Goal: Information Seeking & Learning: Learn about a topic

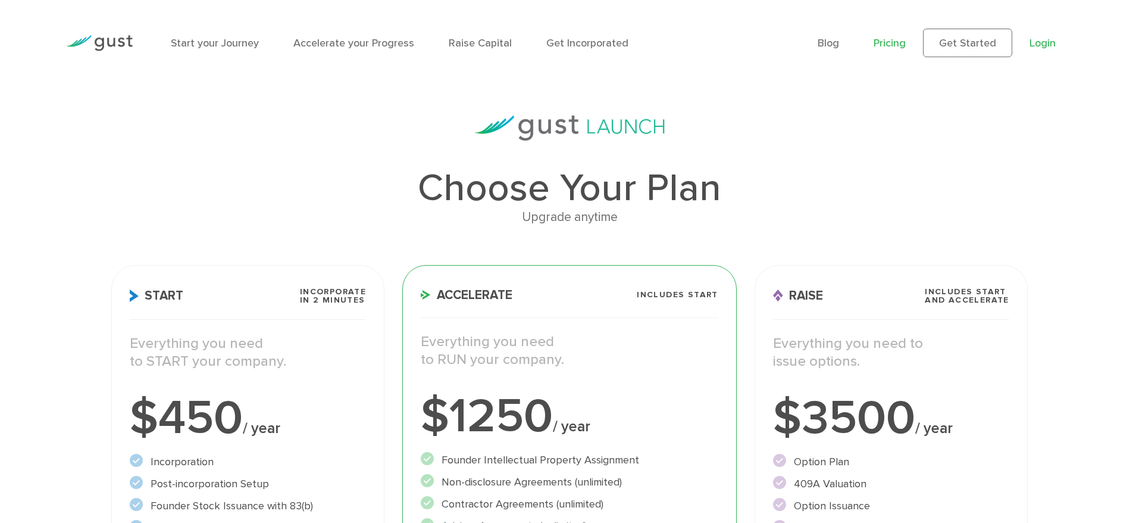
click at [1043, 46] on link "Login" at bounding box center [1043, 43] width 26 height 13
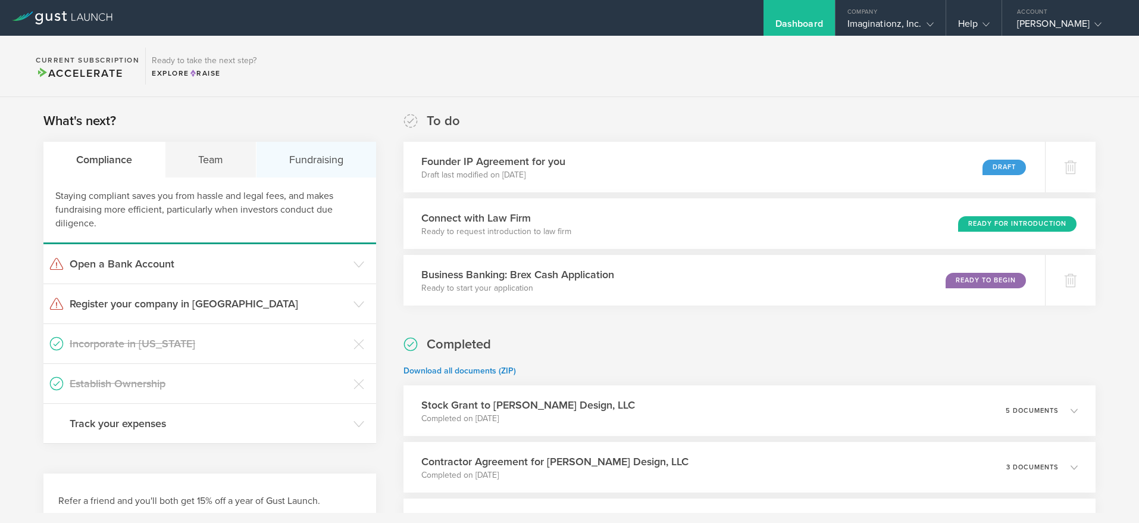
click at [293, 155] on div "Fundraising" at bounding box center [317, 160] width 120 height 36
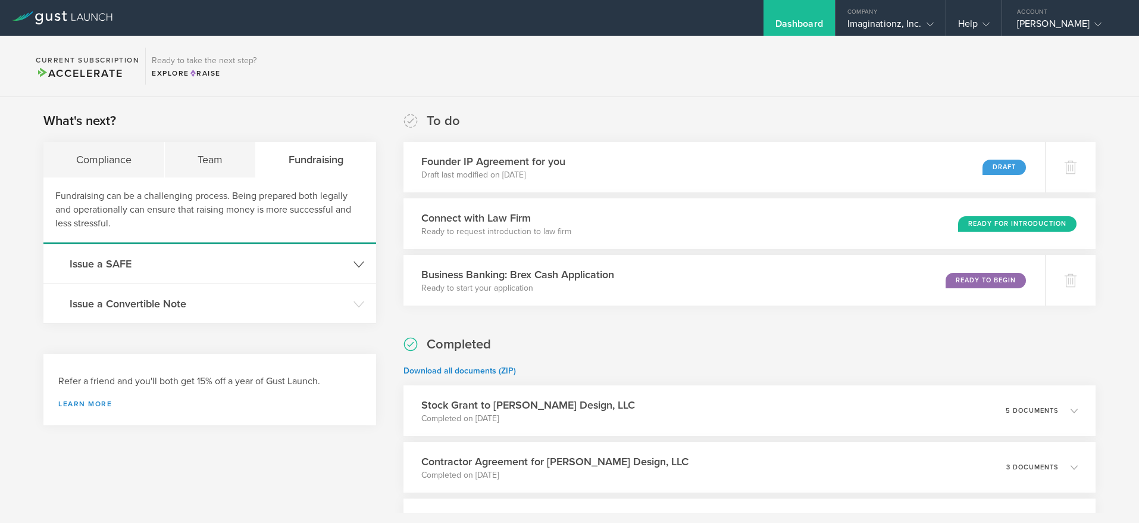
click at [354, 261] on icon at bounding box center [359, 264] width 11 height 11
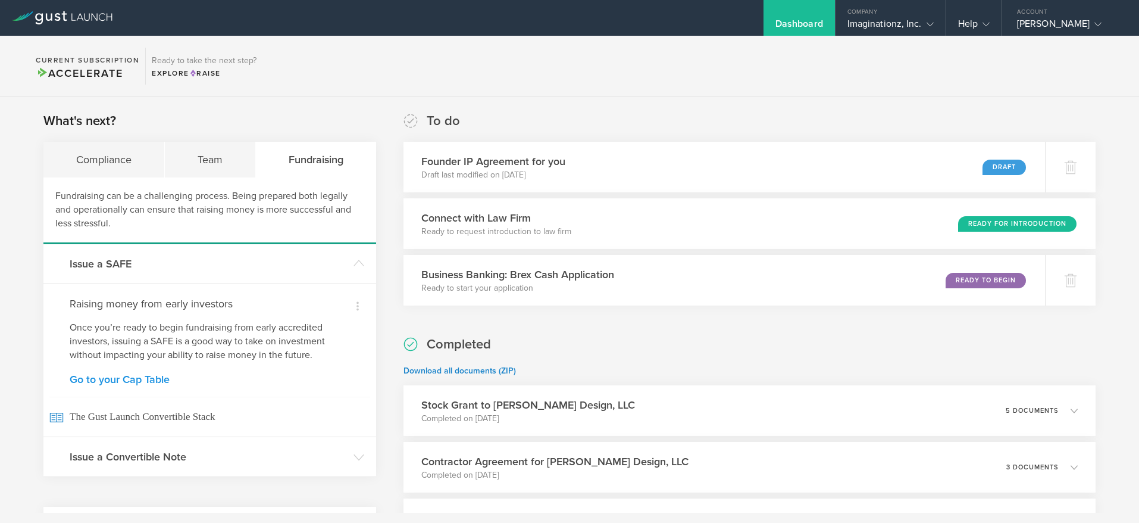
click at [145, 384] on link "Go to your Cap Table" at bounding box center [210, 379] width 280 height 11
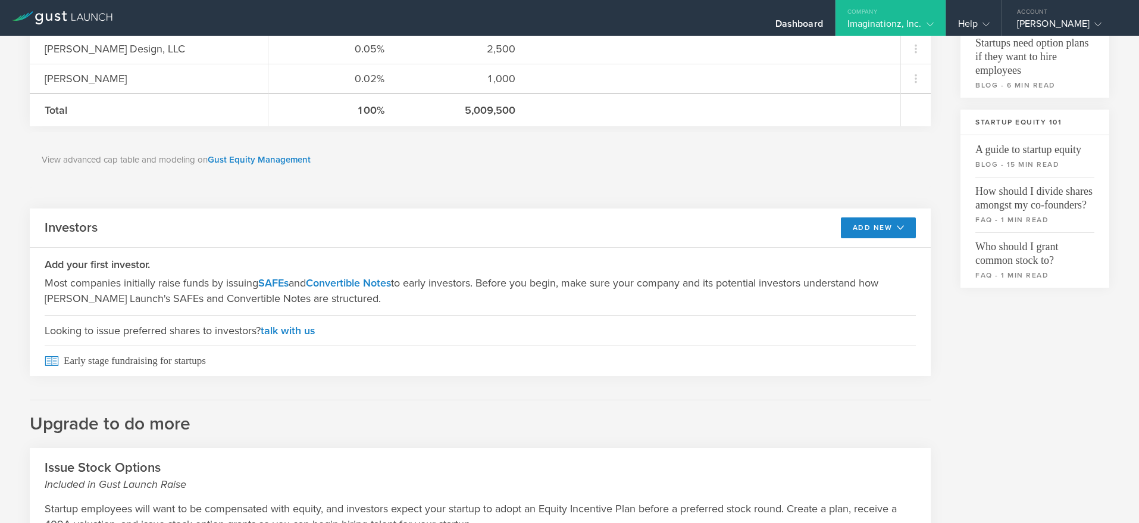
scroll to position [323, 0]
click at [275, 283] on link "SAFEs" at bounding box center [273, 282] width 30 height 13
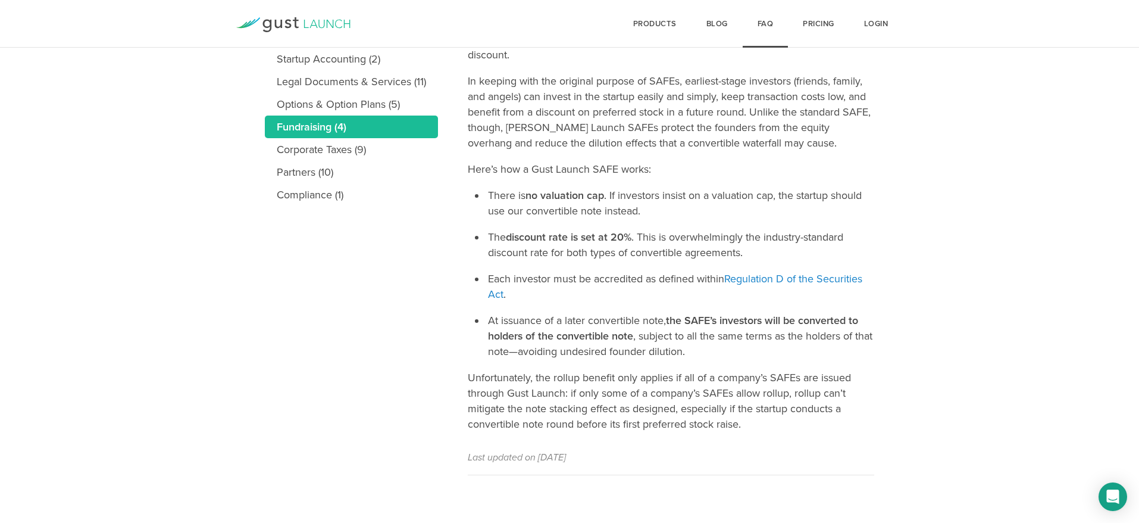
scroll to position [327, 0]
